Goal: Check status: Check status

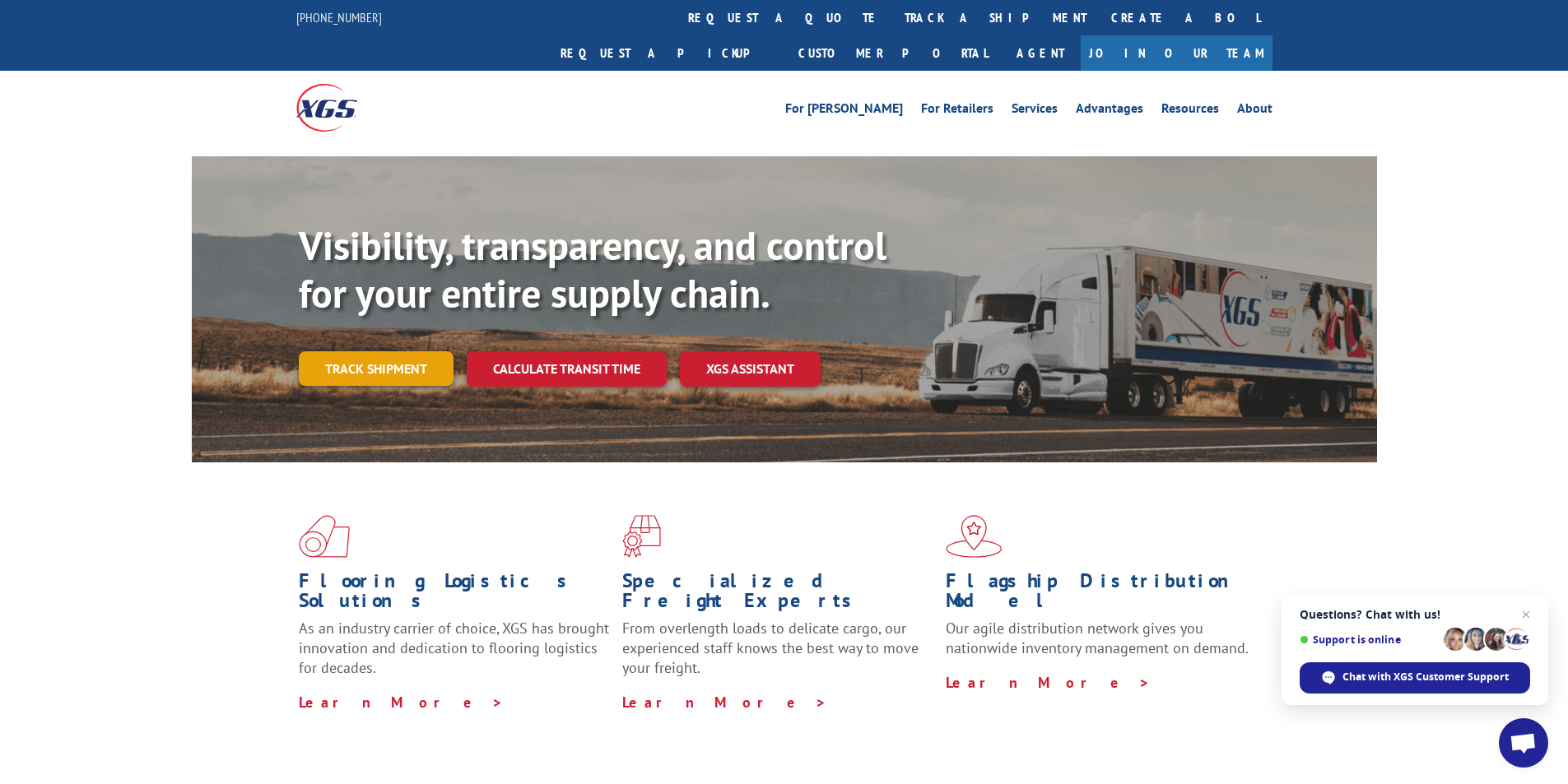
click at [387, 352] on link "Track shipment" at bounding box center [376, 369] width 155 height 34
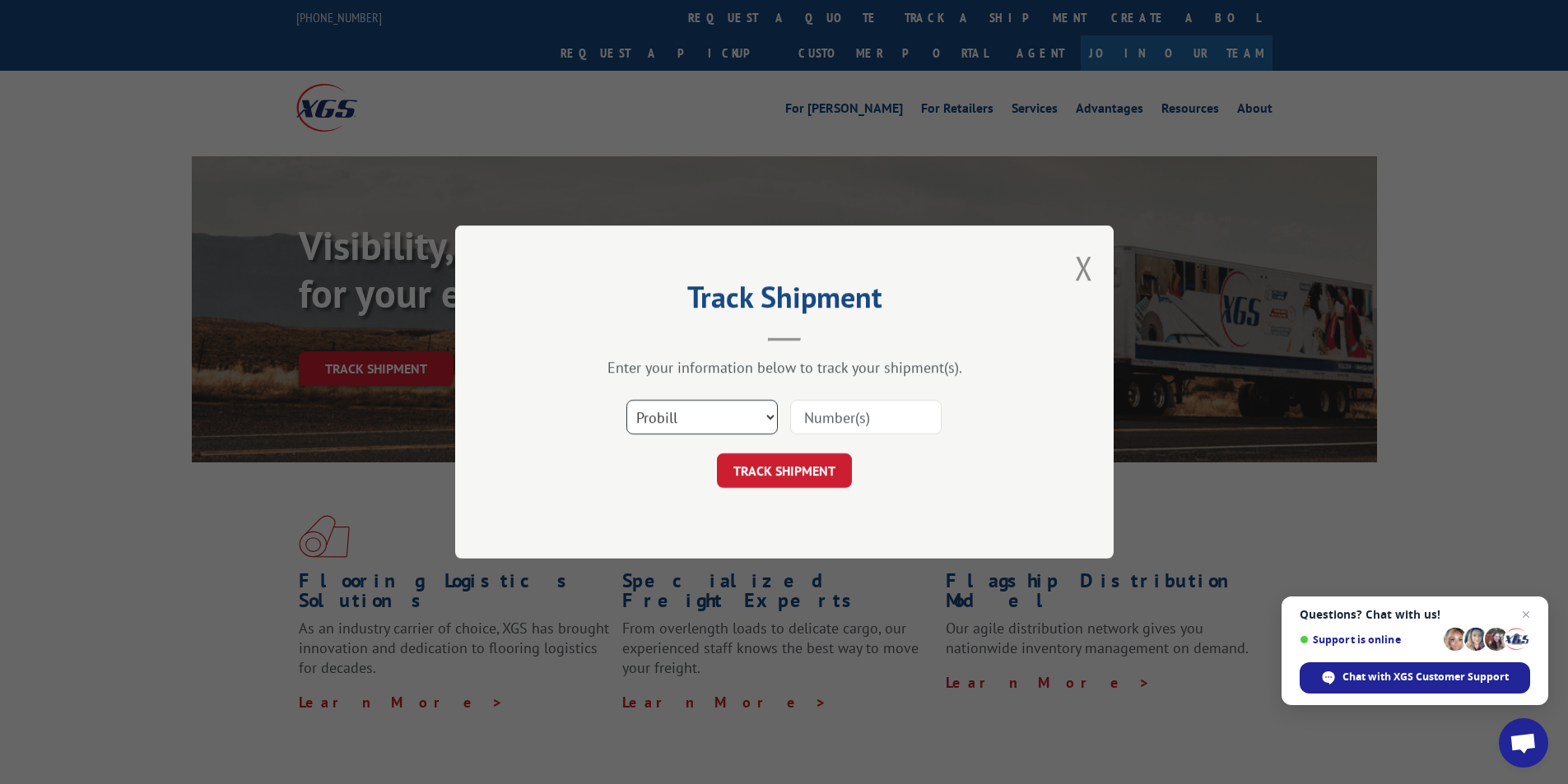
click at [733, 420] on select "Select category... Probill BOL PO" at bounding box center [702, 417] width 152 height 34
select select "po"
click at [626, 400] on select "Select category... Probill BOL PO" at bounding box center [702, 417] width 152 height 34
click at [860, 428] on input at bounding box center [866, 417] width 152 height 34
type input "6980"
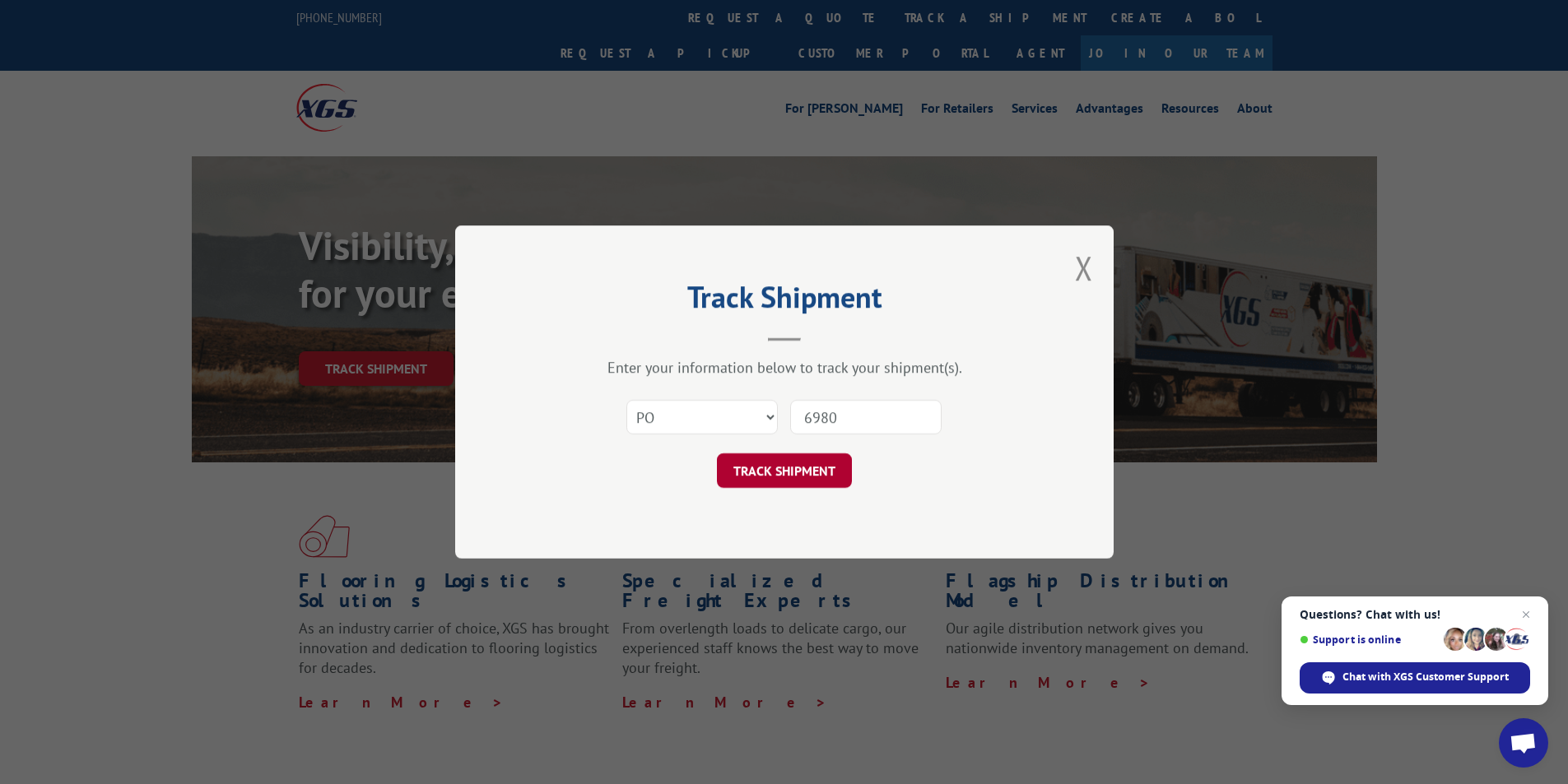
click at [823, 453] on button "TRACK SHIPMENT" at bounding box center [784, 470] width 135 height 34
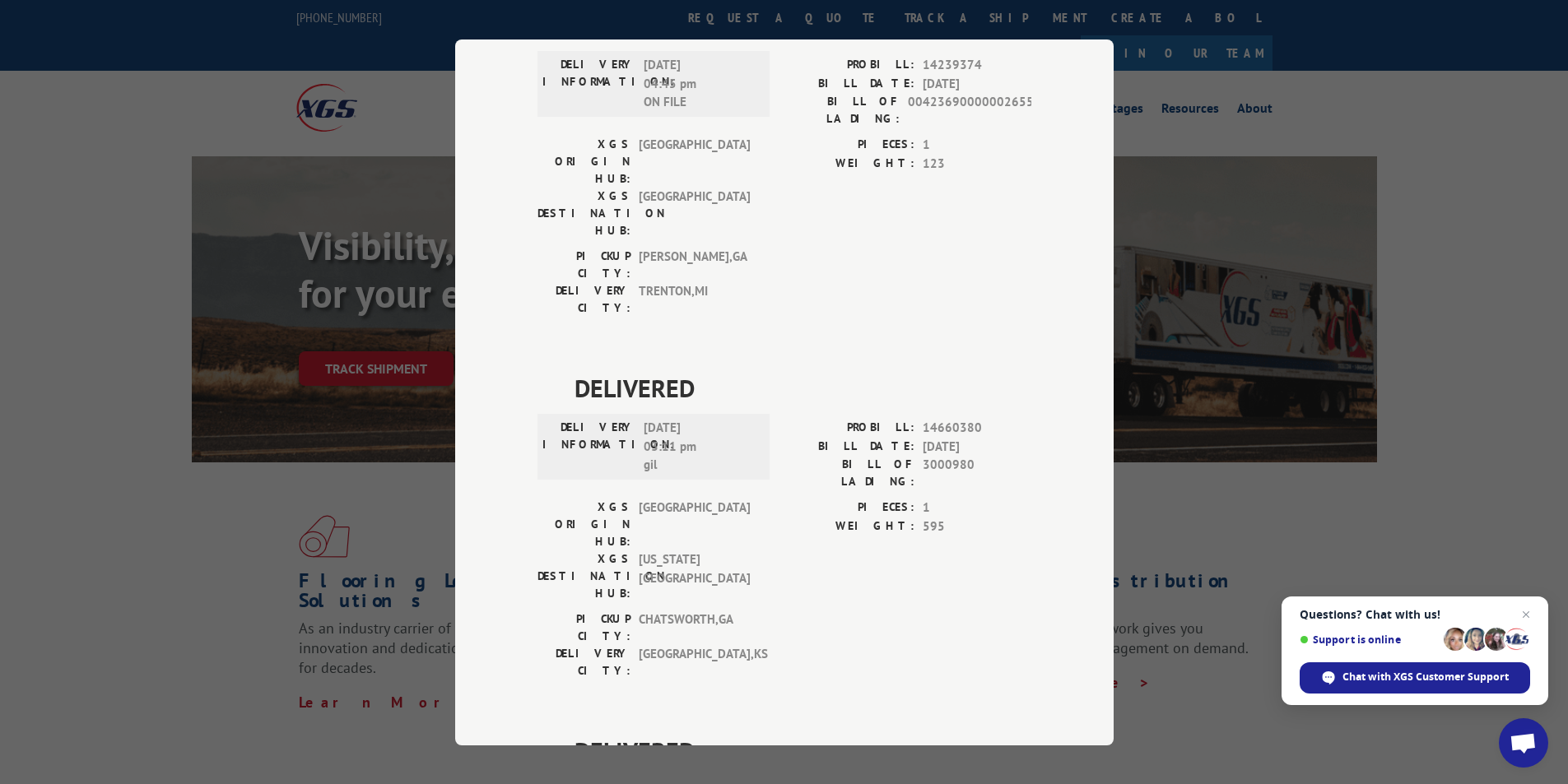
scroll to position [3531, 0]
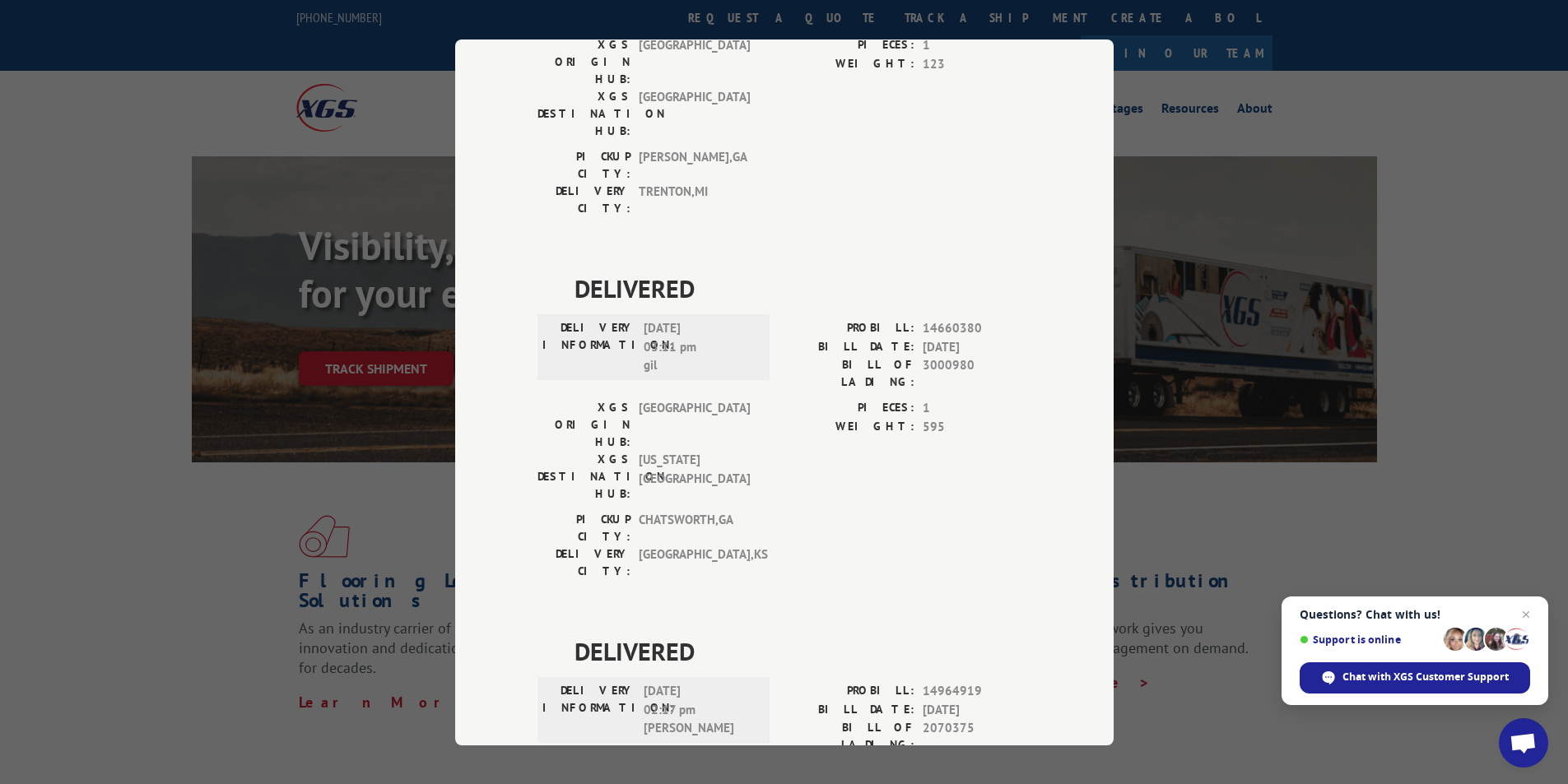
click at [1285, 527] on div "Track Shipment DELIVERED DELIVERY INFORMATION: [DATE] 01:36 pm Unmanned PROBILL…" at bounding box center [784, 392] width 1568 height 784
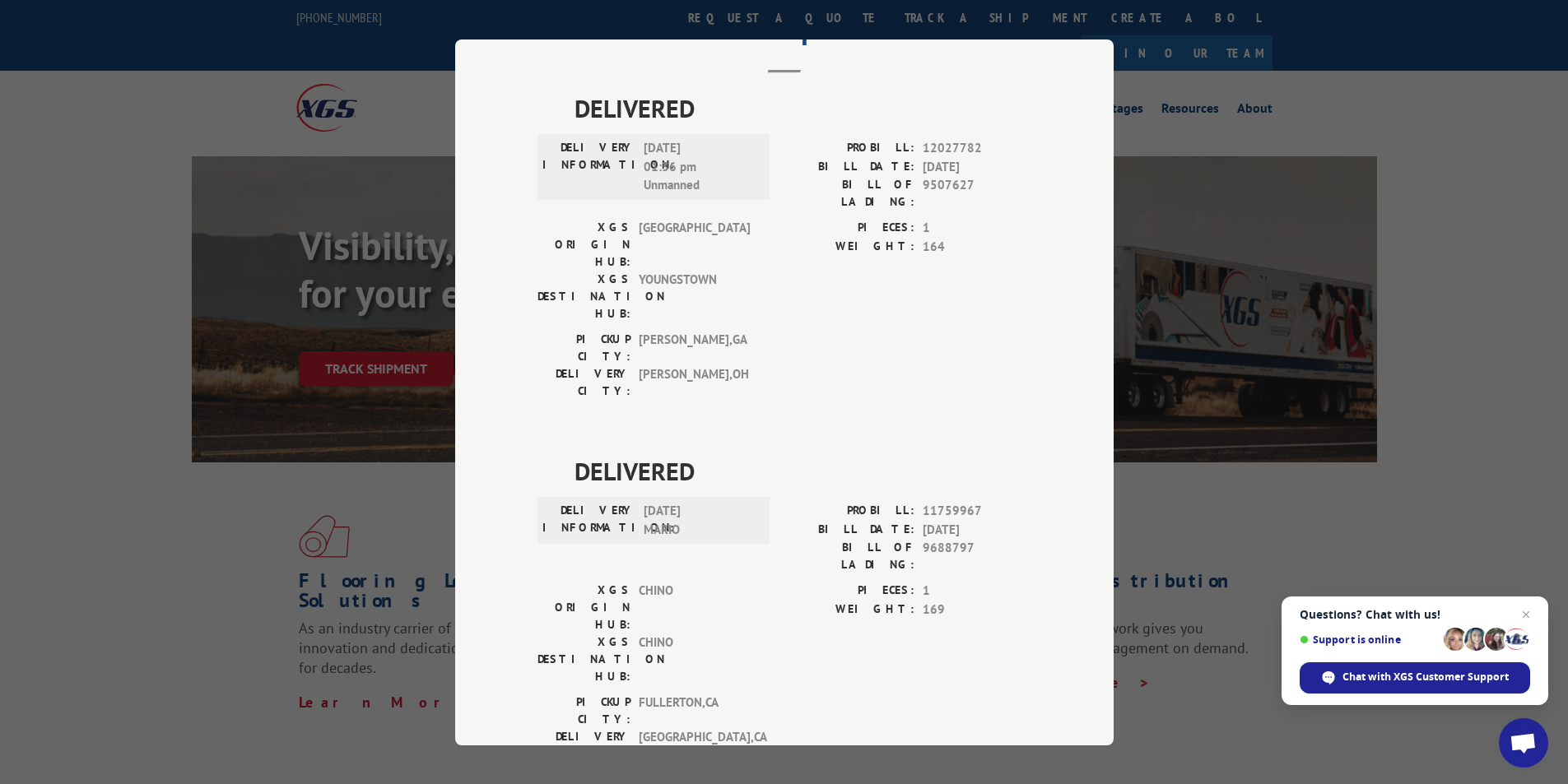
scroll to position [0, 0]
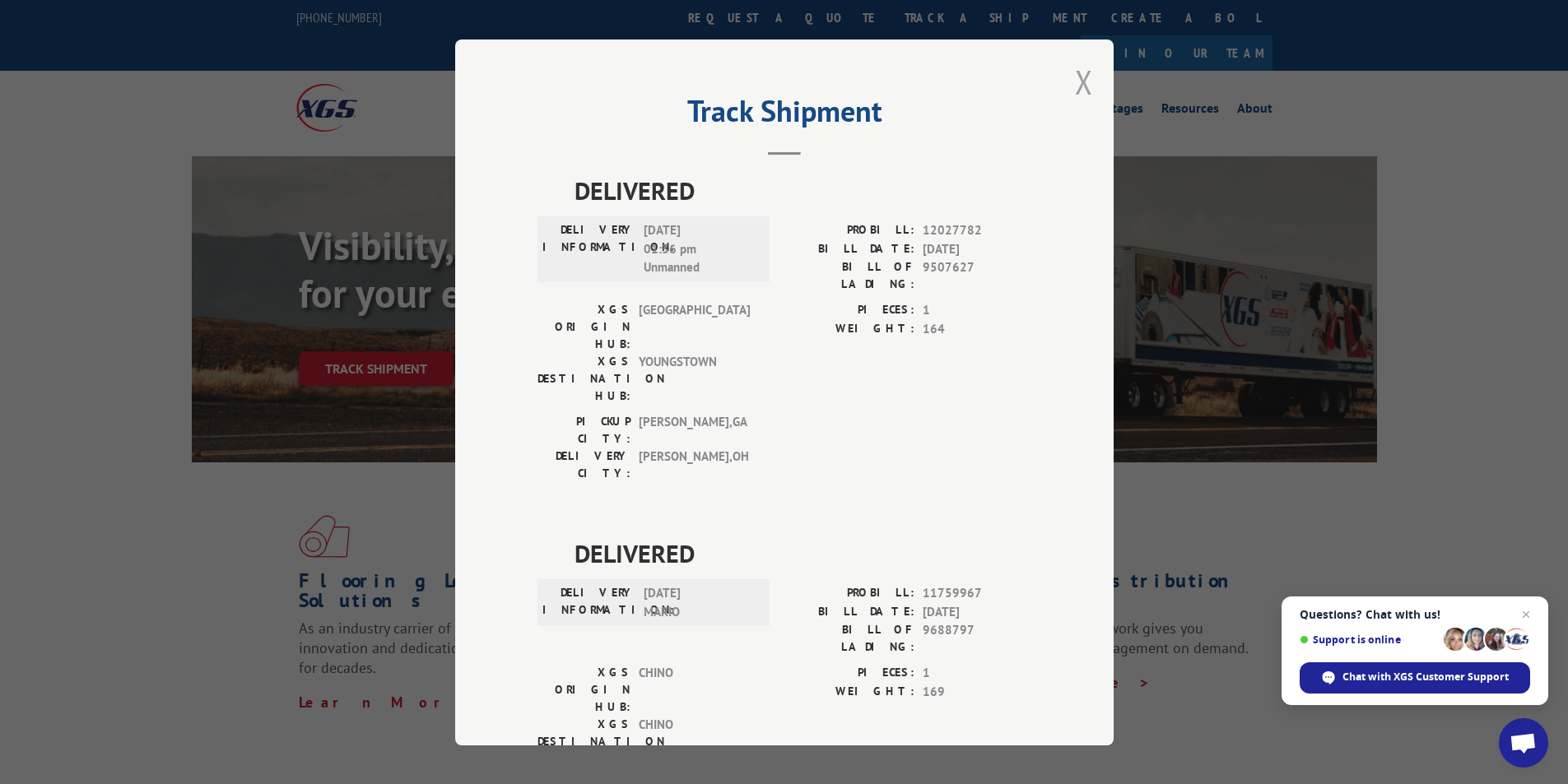
click at [1075, 90] on button "Close modal" at bounding box center [1084, 82] width 18 height 44
